Goal: Information Seeking & Learning: Learn about a topic

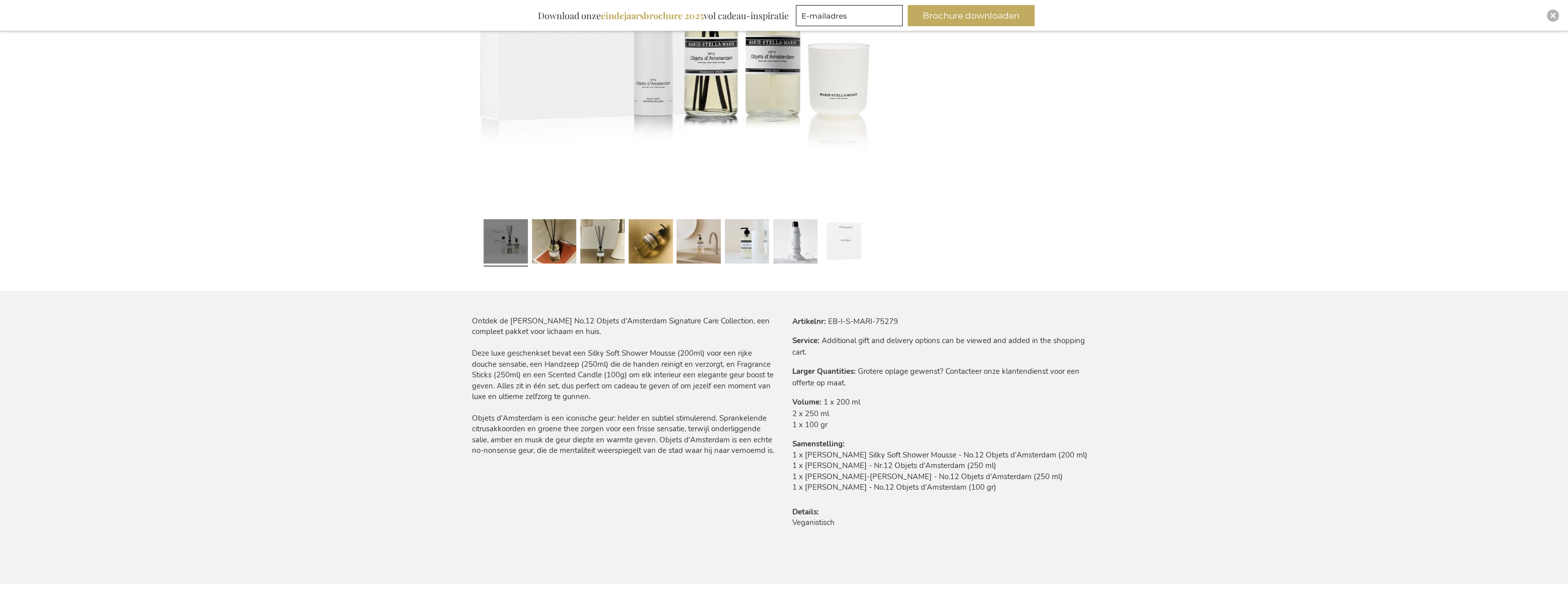
scroll to position [359, 0]
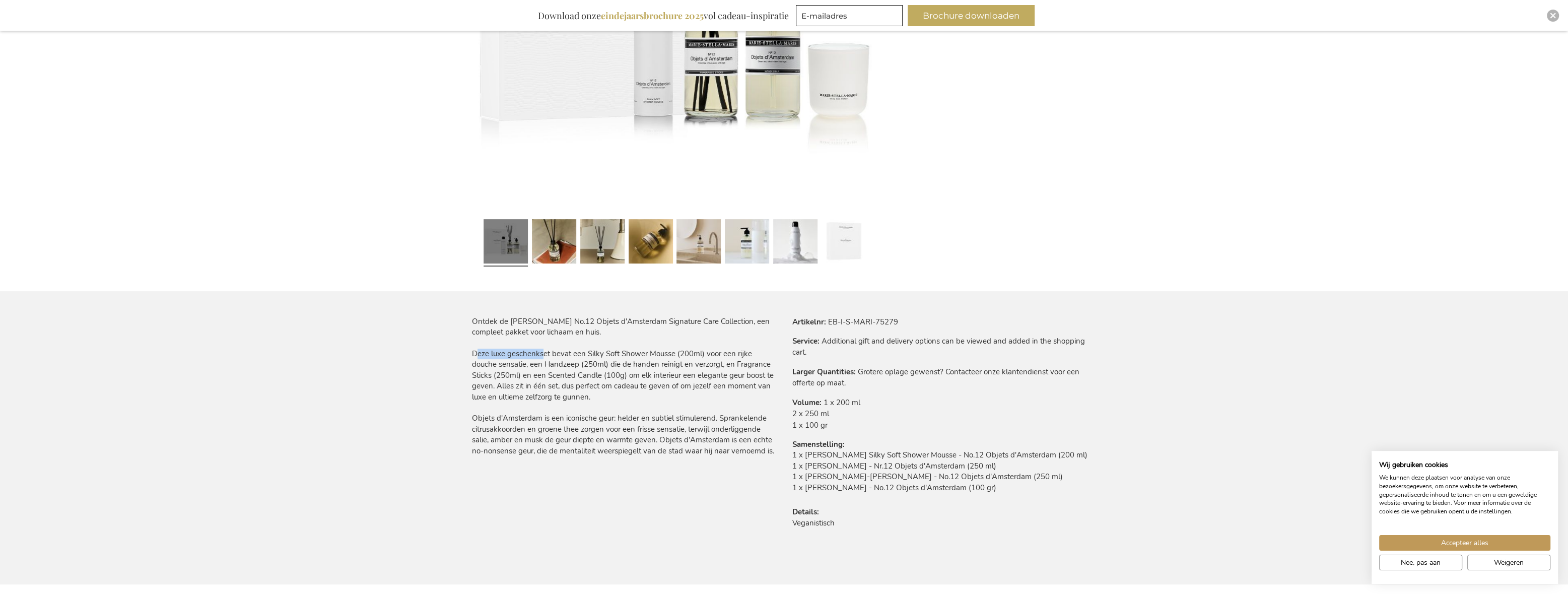
drag, startPoint x: 472, startPoint y: 354, endPoint x: 539, endPoint y: 354, distance: 67.0
click at [539, 354] on div "Ontdek de [PERSON_NAME] No.12 Objets d'Amsterdam Signature Care Collection, een…" at bounding box center [624, 386] width 304 height 140
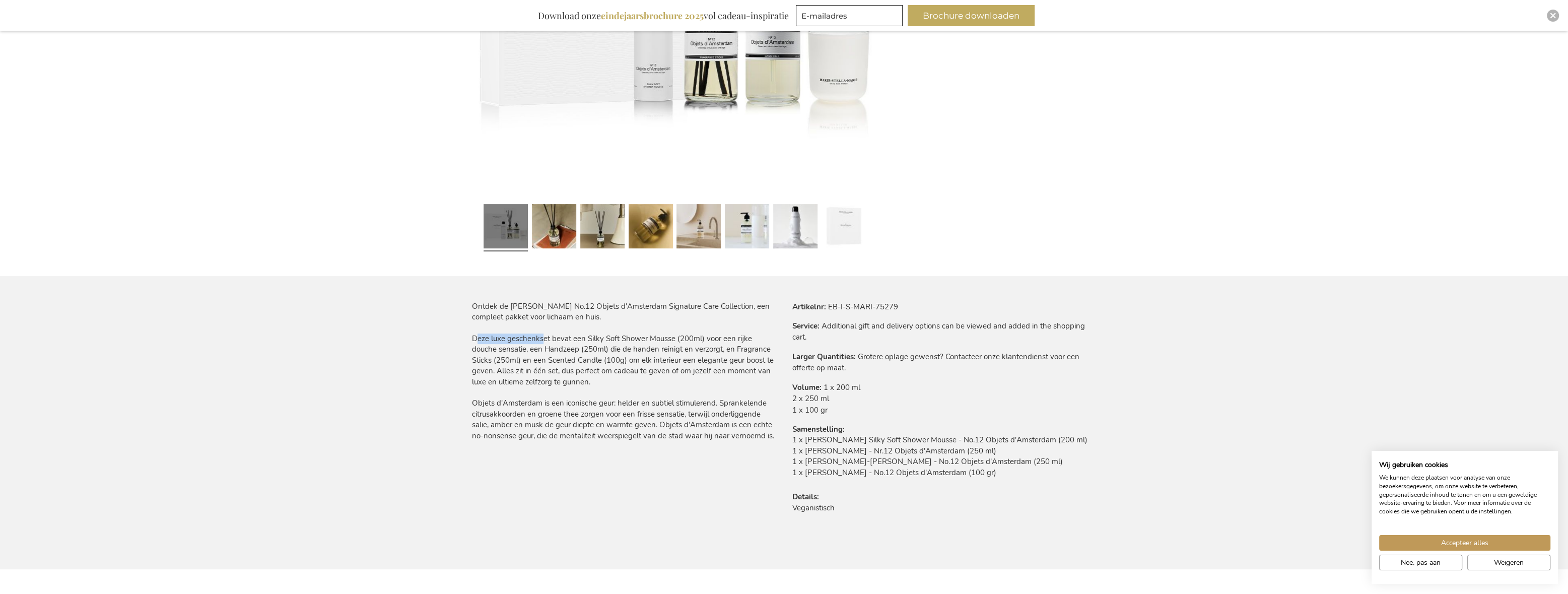
scroll to position [376, 0]
click at [489, 340] on div "Ontdek de [PERSON_NAME] No.12 Objets d'Amsterdam Signature Care Collection, een…" at bounding box center [624, 369] width 304 height 140
drag, startPoint x: 472, startPoint y: 338, endPoint x: 775, endPoint y: 437, distance: 318.8
click at [775, 437] on div "Ontdek de [PERSON_NAME] No.12 Objets d'Amsterdam Signature Care Collection, een…" at bounding box center [624, 369] width 304 height 140
copy div "Deze luxe geschenkset bevat een Silky Soft Shower Mousse (200ml) voor een rijke…"
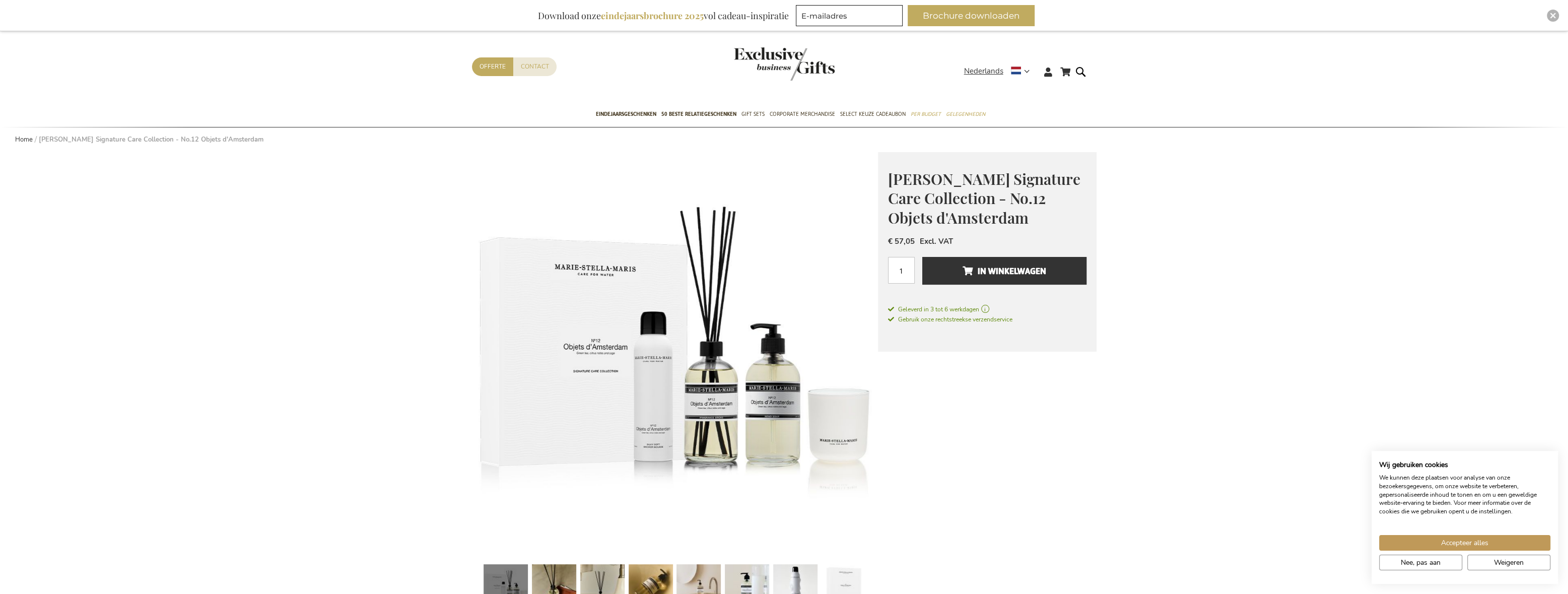
scroll to position [0, 0]
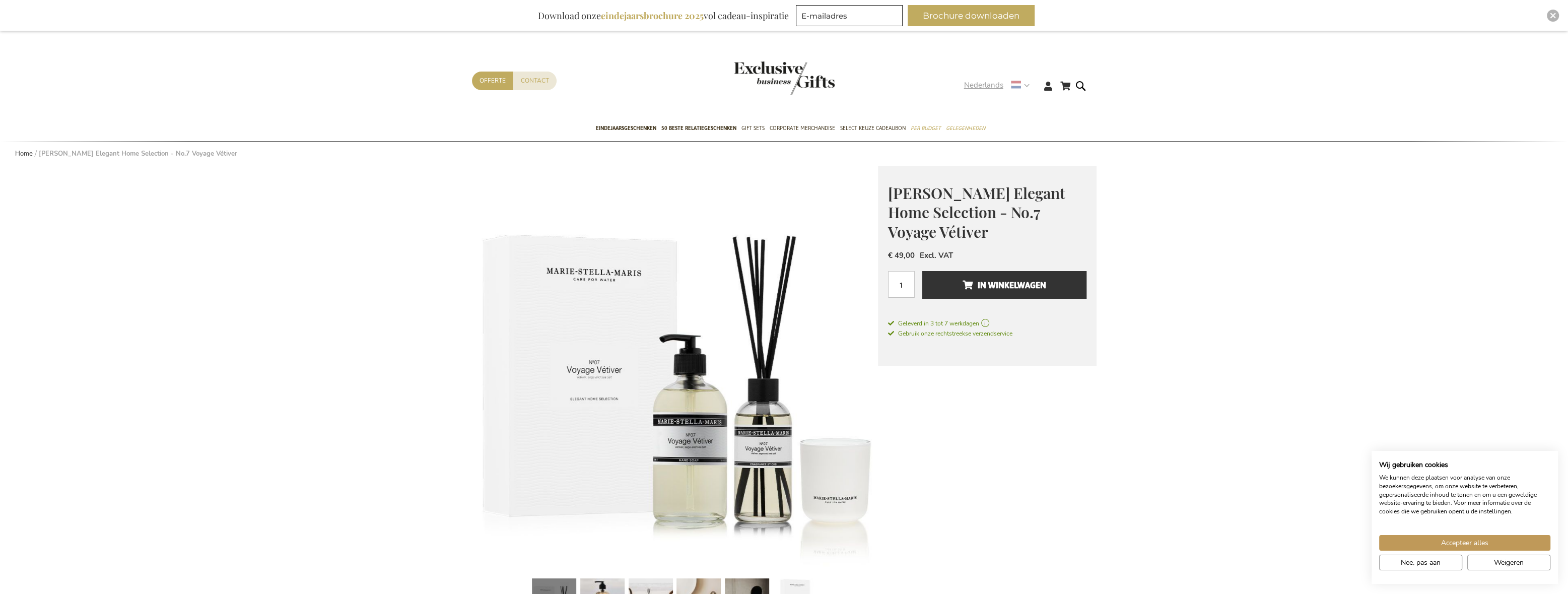
click at [1026, 87] on strong "Nederlands" at bounding box center [996, 85] width 65 height 12
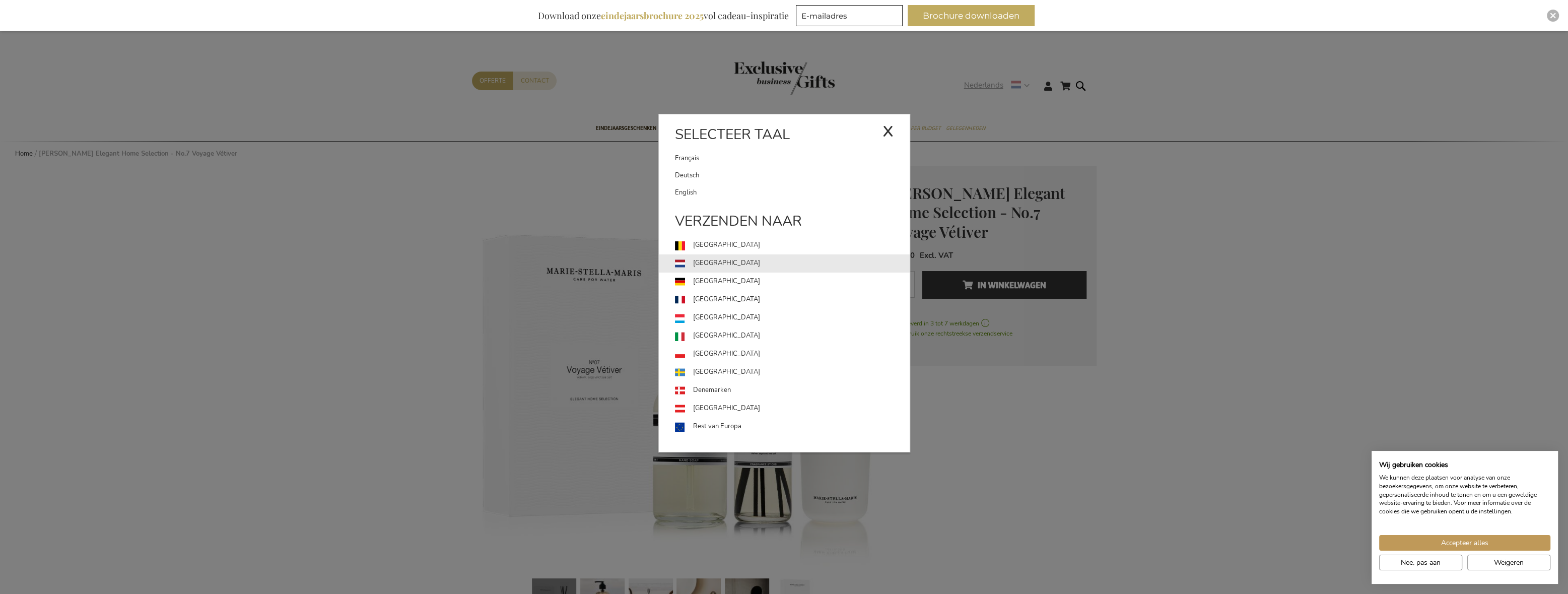
click at [717, 262] on link "[GEOGRAPHIC_DATA]" at bounding box center [793, 264] width 235 height 18
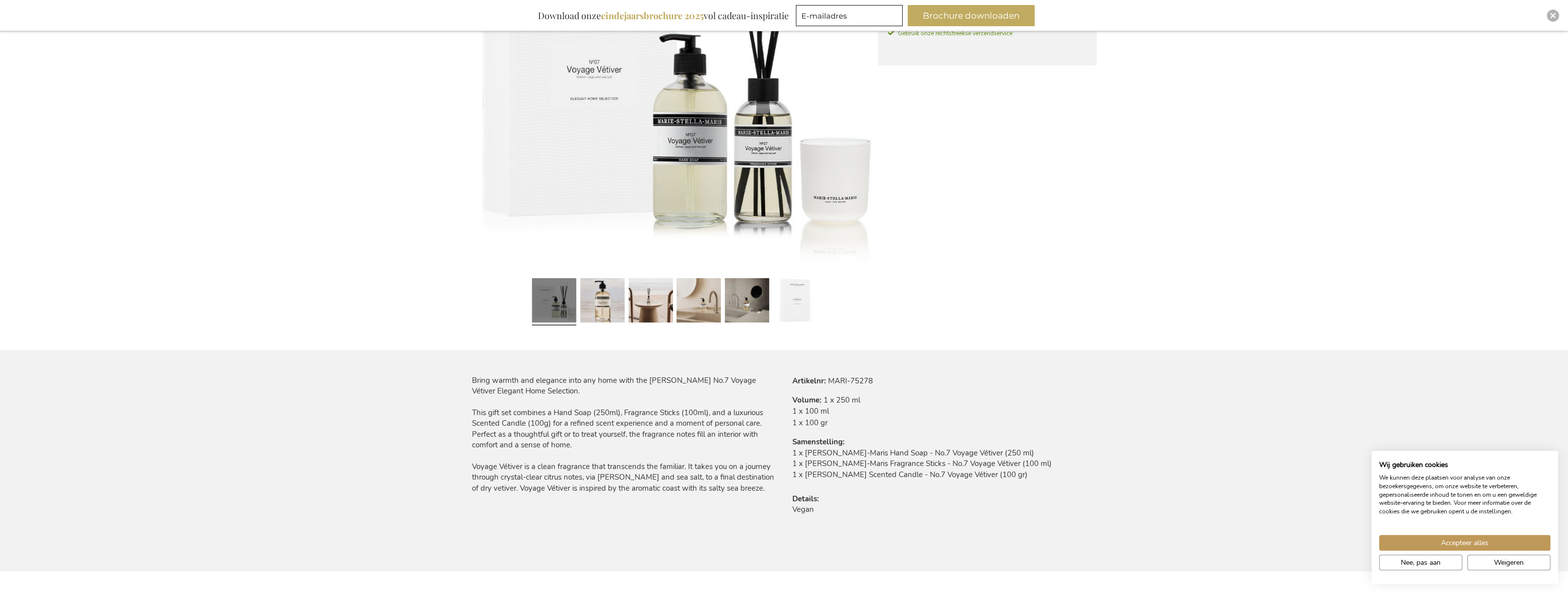
scroll to position [335, 0]
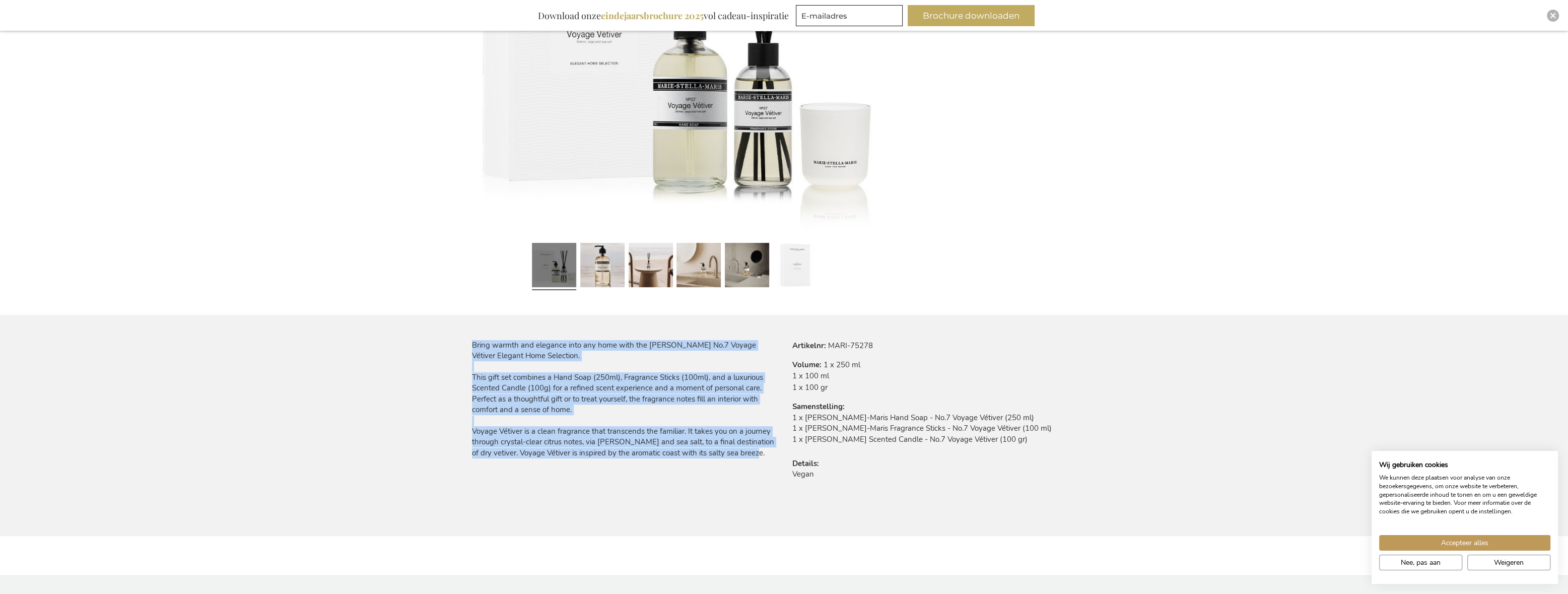
drag, startPoint x: 472, startPoint y: 346, endPoint x: 748, endPoint y: 453, distance: 296.0
click at [748, 453] on div "Bring warmth and elegance into any home with the [PERSON_NAME] No.7 Voyage Véti…" at bounding box center [624, 399] width 304 height 119
copy div "Bring warmth and elegance into any home with the [PERSON_NAME] No.7 Voyage Véti…"
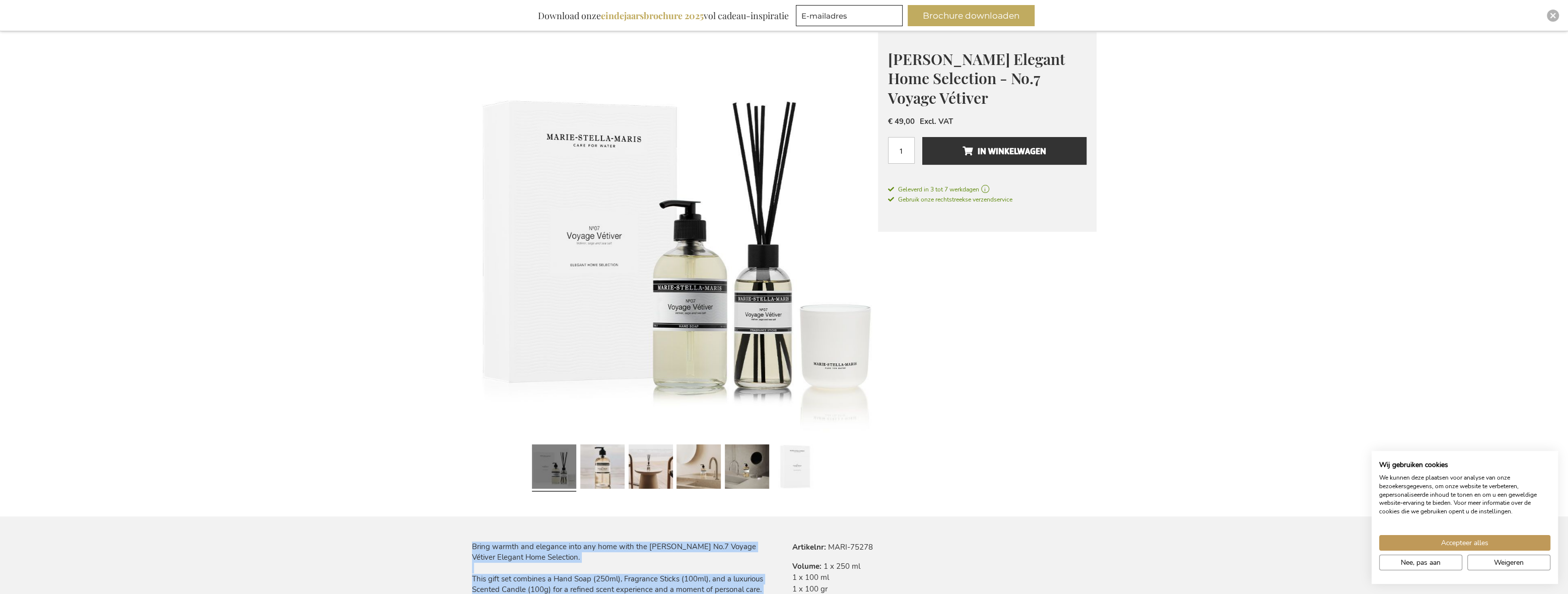
scroll to position [117, 0]
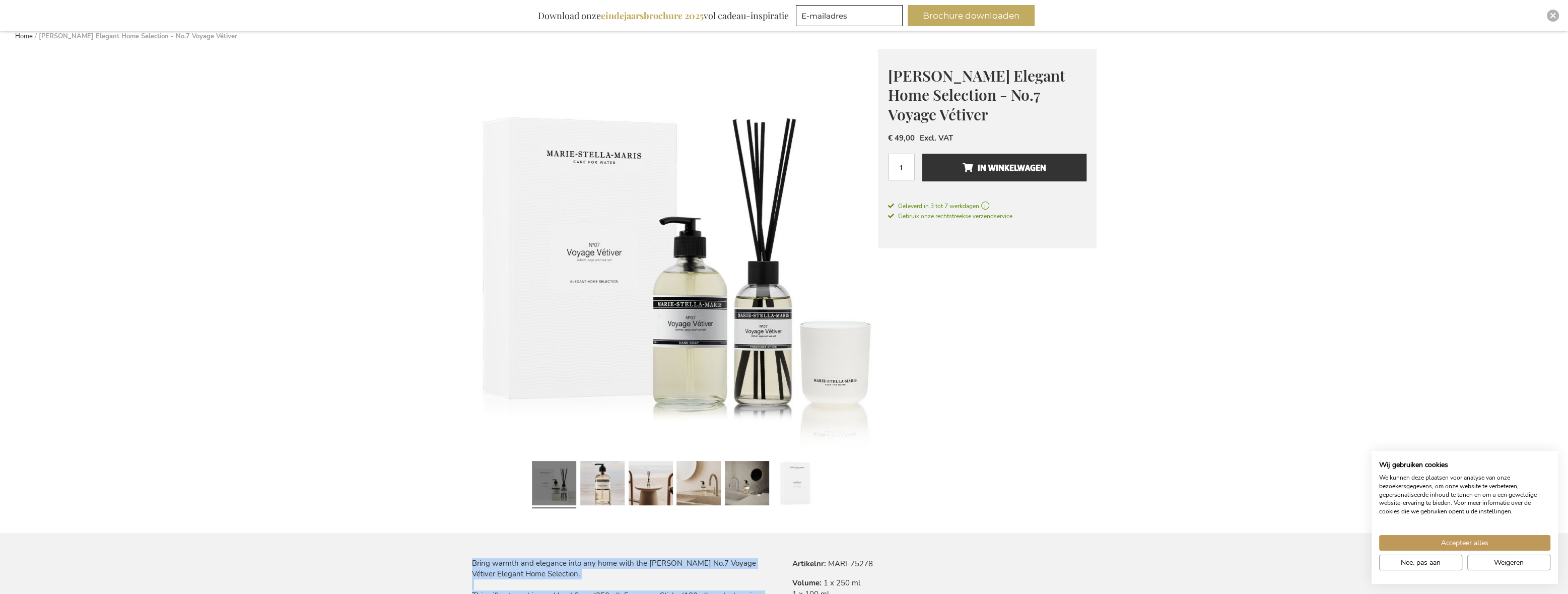
click at [601, 202] on img at bounding box center [674, 251] width 406 height 406
drag, startPoint x: 886, startPoint y: 112, endPoint x: 986, endPoint y: 111, distance: 100.0
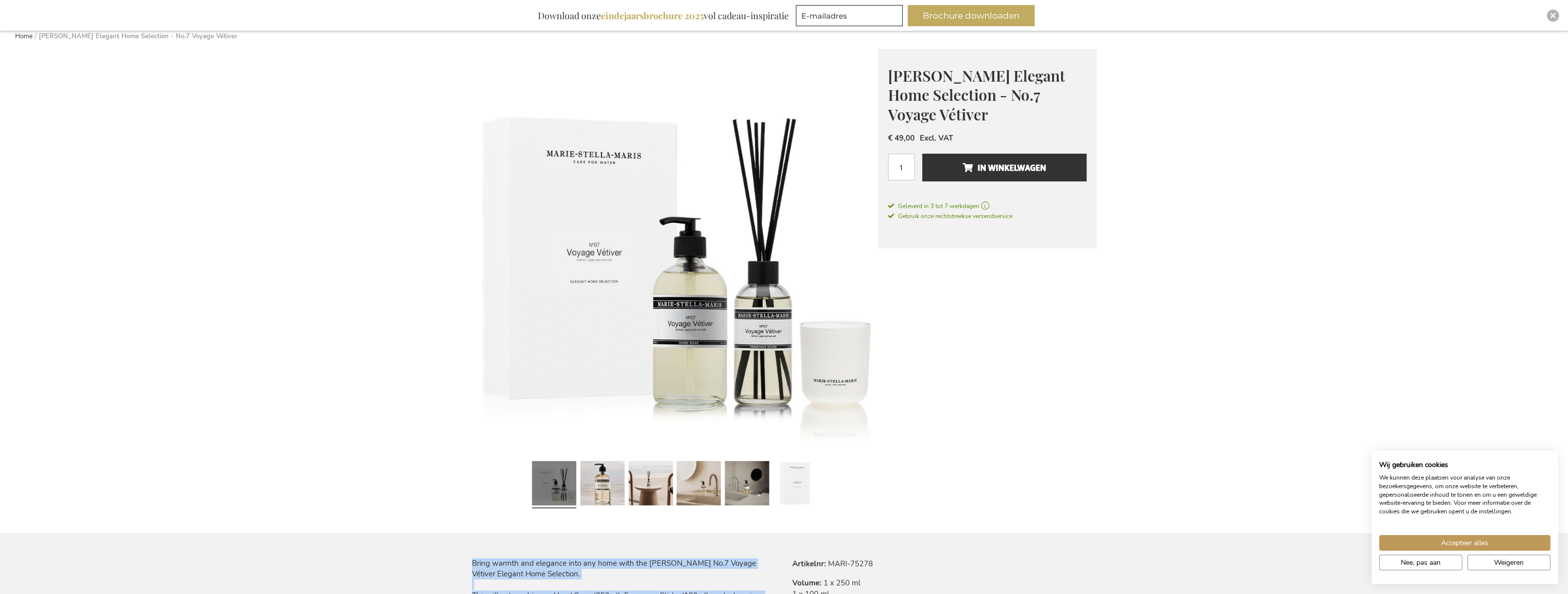
click at [986, 111] on div "[PERSON_NAME] Elegant Home Selection - No.7 Voyage Vétiver Duurzame relatiegesc…" at bounding box center [987, 148] width 219 height 200
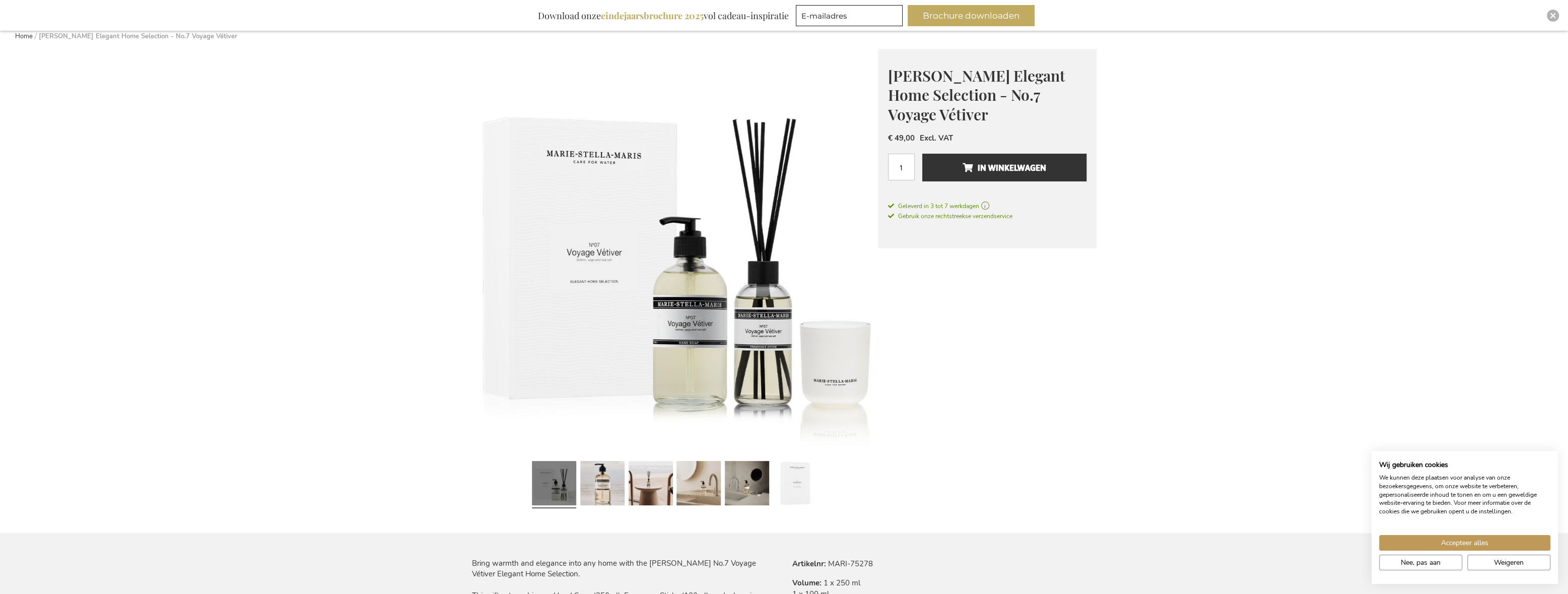
drag, startPoint x: 969, startPoint y: 115, endPoint x: 1013, endPoint y: 96, distance: 47.9
click at [1013, 96] on span "[PERSON_NAME] Elegant Home Selection - No.7 Voyage Vétiver" at bounding box center [976, 95] width 177 height 59
drag, startPoint x: 1013, startPoint y: 96, endPoint x: 1003, endPoint y: 117, distance: 23.3
click at [1009, 117] on h1 "[PERSON_NAME] Elegant Home Selection - No.7 Voyage Vétiver" at bounding box center [987, 94] width 198 height 58
copy div "No.7 Voyage Vétiver Duurzame relatiegeschenken Maak kennis met [PERSON_NAME]: e…"
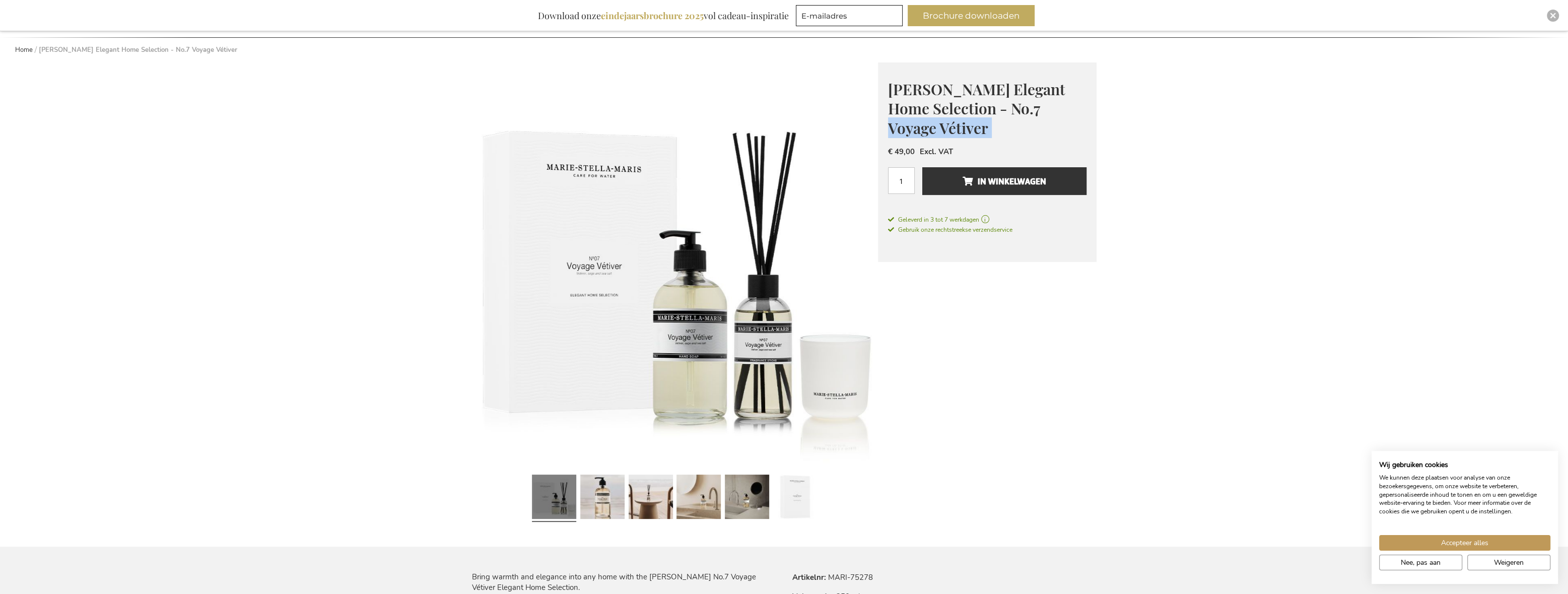
scroll to position [100, 0]
